Goal: Task Accomplishment & Management: Manage account settings

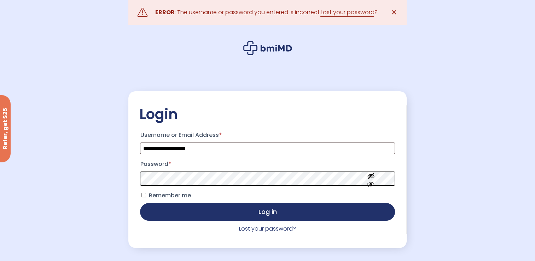
click at [140, 203] on button "Log in" at bounding box center [267, 212] width 255 height 18
click at [369, 186] on button "Show password" at bounding box center [371, 190] width 40 height 24
click at [304, 187] on p "Password *" at bounding box center [267, 171] width 257 height 29
click at [140, 203] on button "Log in" at bounding box center [267, 212] width 255 height 18
click at [370, 187] on button "Show password" at bounding box center [371, 190] width 40 height 24
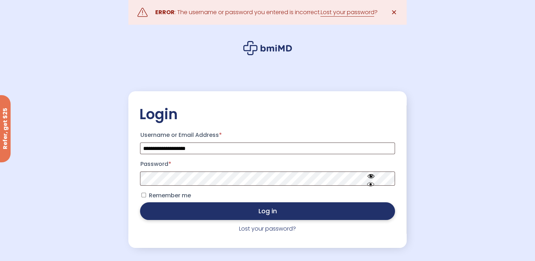
click at [286, 215] on button "Log in" at bounding box center [267, 211] width 255 height 18
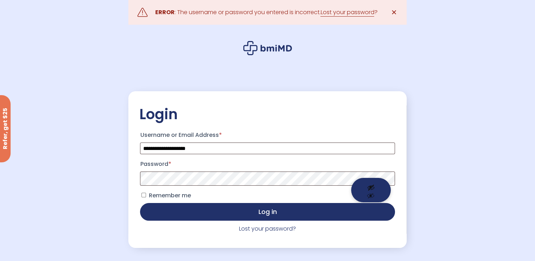
click at [371, 193] on button "Show password" at bounding box center [371, 190] width 40 height 24
click at [140, 203] on button "Log in" at bounding box center [267, 212] width 255 height 18
click at [351, 15] on link "Lost your password" at bounding box center [347, 12] width 54 height 8
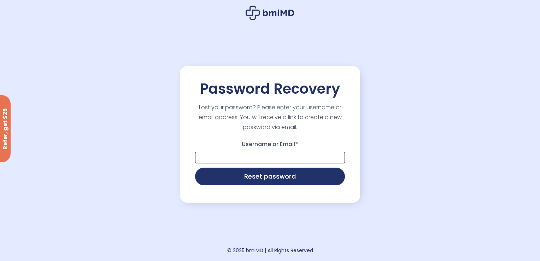
click at [236, 156] on input "Username or Email *" at bounding box center [270, 158] width 150 height 12
type input "**********"
click at [195, 168] on button "Reset password" at bounding box center [270, 177] width 150 height 18
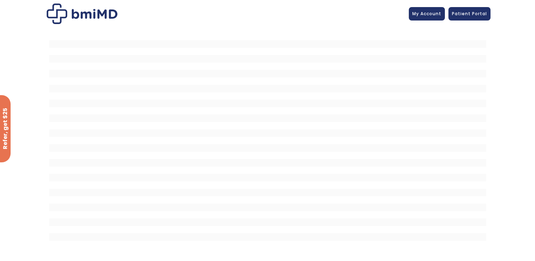
click at [444, 15] on link "My Account" at bounding box center [427, 13] width 36 height 13
